Goal: Information Seeking & Learning: Check status

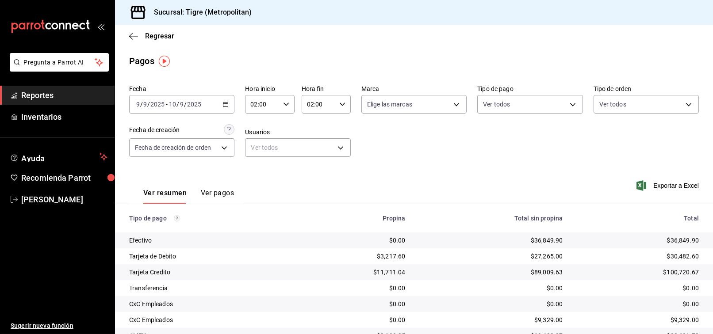
click at [52, 94] on span "Reportes" at bounding box center [64, 95] width 86 height 12
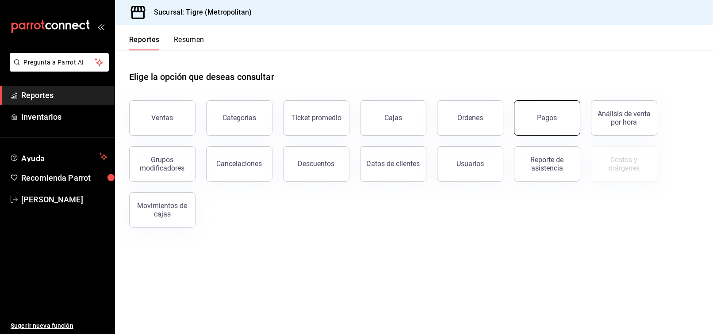
click at [549, 112] on button "Pagos" at bounding box center [547, 117] width 66 height 35
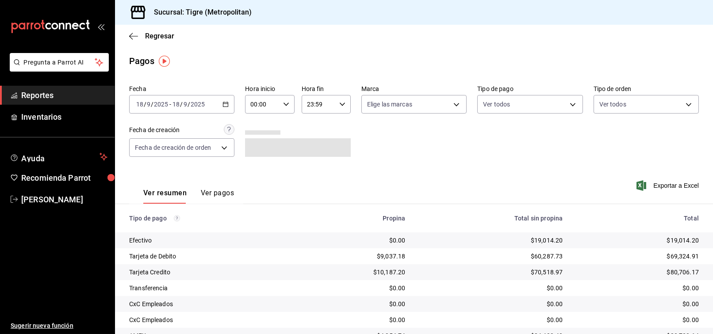
click at [288, 100] on div "00:00 Hora inicio" at bounding box center [269, 104] width 49 height 19
click at [250, 167] on button "02" at bounding box center [256, 170] width 21 height 18
type input "02:00"
click at [398, 163] on div at bounding box center [356, 167] width 713 height 334
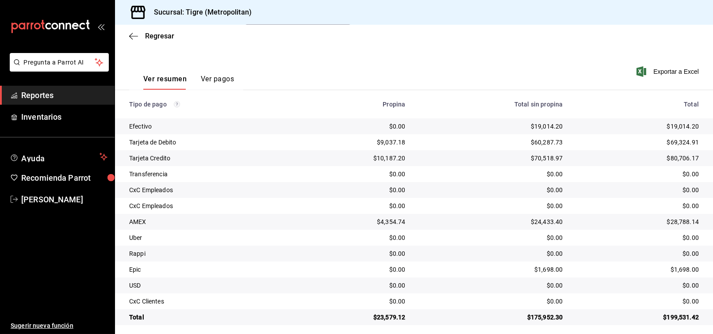
scroll to position [119, 0]
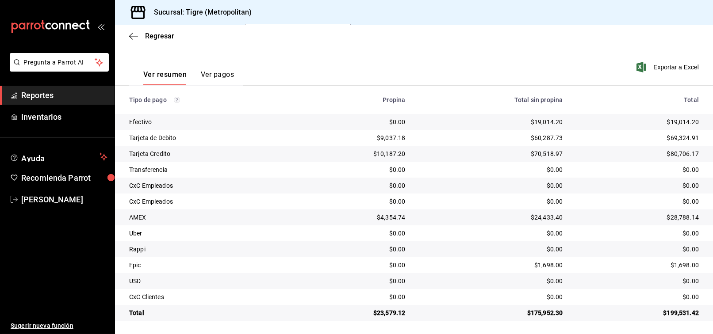
click at [55, 95] on span "Reportes" at bounding box center [64, 95] width 86 height 12
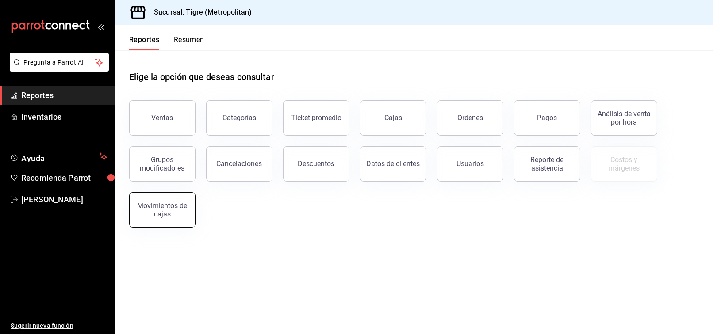
click at [177, 211] on div "Movimientos de cajas" at bounding box center [162, 210] width 55 height 17
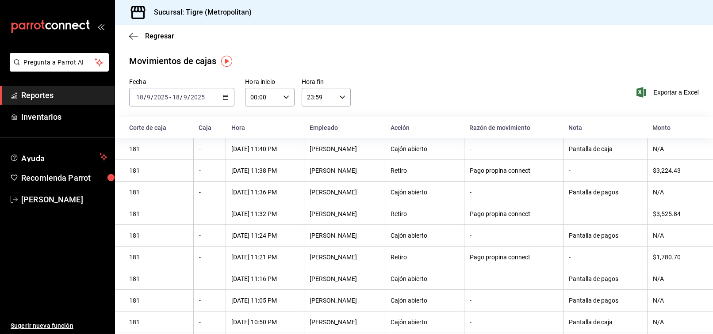
click at [286, 93] on div "00:00 Hora inicio" at bounding box center [269, 97] width 49 height 19
click at [261, 169] on button "02" at bounding box center [256, 163] width 21 height 18
type input "02:00"
click at [514, 59] on div at bounding box center [356, 167] width 713 height 334
click at [28, 100] on span "Reportes" at bounding box center [64, 95] width 86 height 12
